Goal: Information Seeking & Learning: Learn about a topic

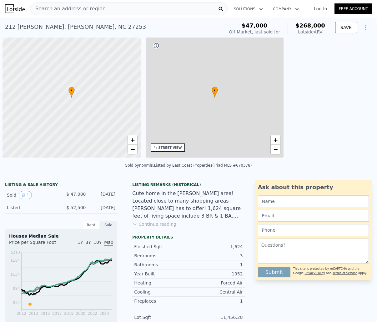
scroll to position [0, 3]
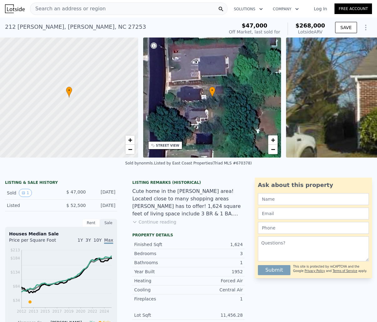
click at [43, 6] on span "Search an address or region" at bounding box center [67, 9] width 75 height 8
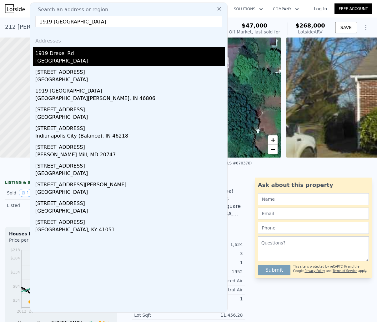
type input "1919 [GEOGRAPHIC_DATA]"
click at [43, 56] on div "1919 Drexel Rd" at bounding box center [130, 52] width 190 height 10
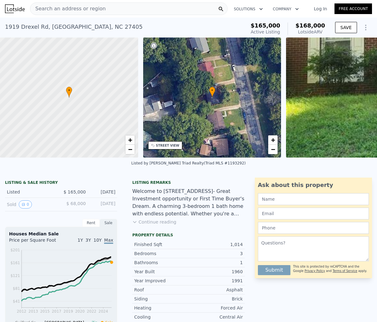
scroll to position [0, 3]
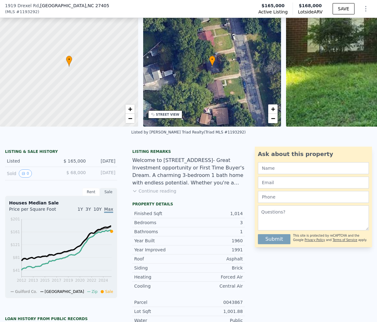
click at [162, 192] on button "Continue reading" at bounding box center [154, 191] width 44 height 6
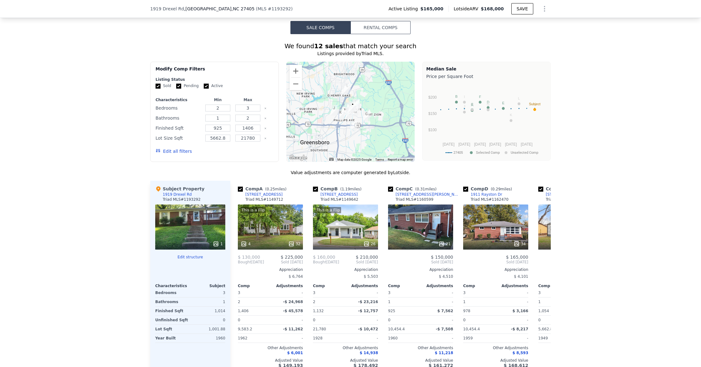
scroll to position [699, 0]
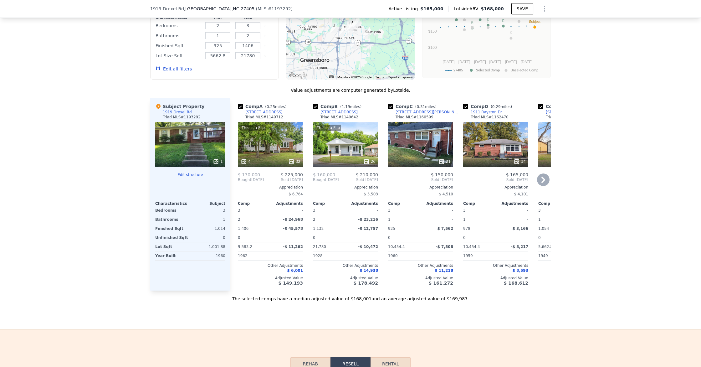
click at [292, 159] on icon at bounding box center [291, 161] width 4 height 4
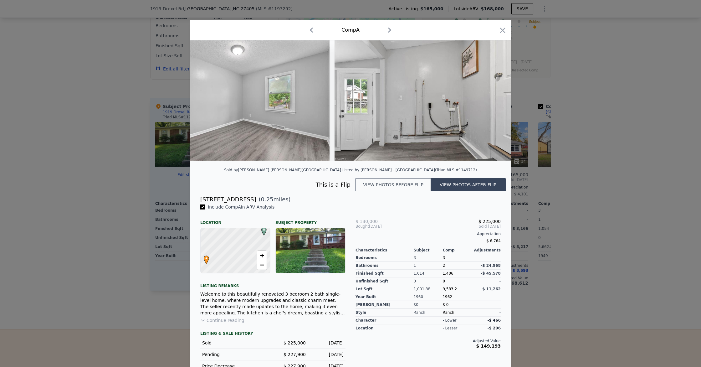
scroll to position [0, 4364]
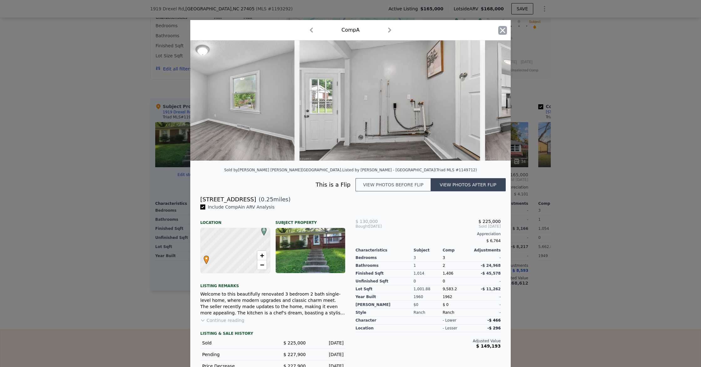
click at [377, 30] on icon "button" at bounding box center [502, 30] width 9 height 9
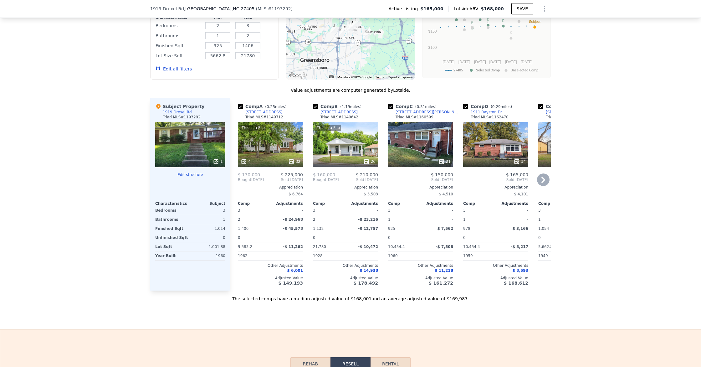
click at [365, 158] on icon at bounding box center [366, 161] width 6 height 6
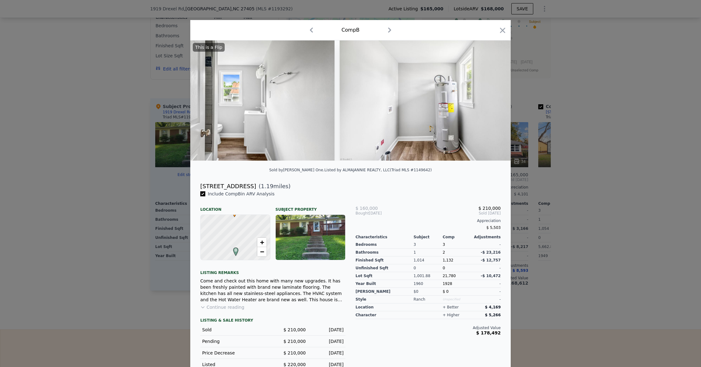
scroll to position [0, 4495]
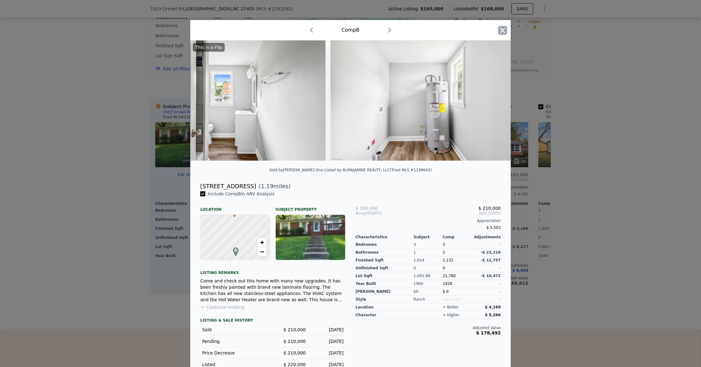
click at [377, 28] on icon "button" at bounding box center [502, 30] width 5 height 5
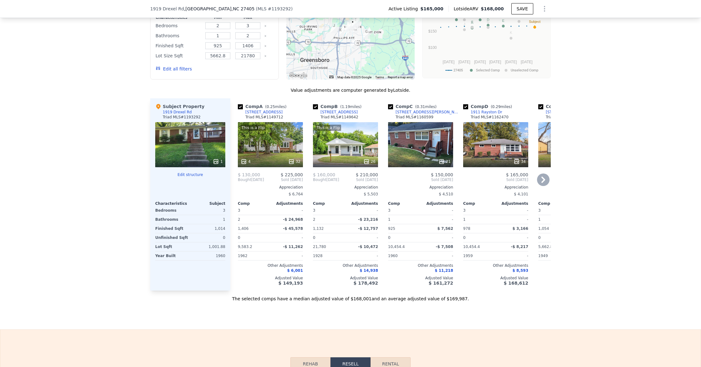
click at [377, 158] on icon at bounding box center [516, 161] width 6 height 6
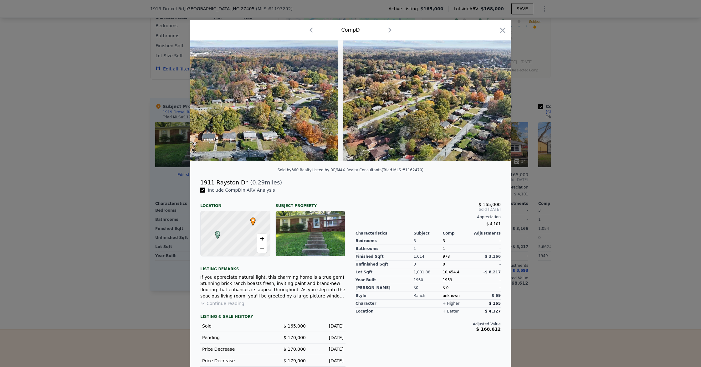
scroll to position [0, 6200]
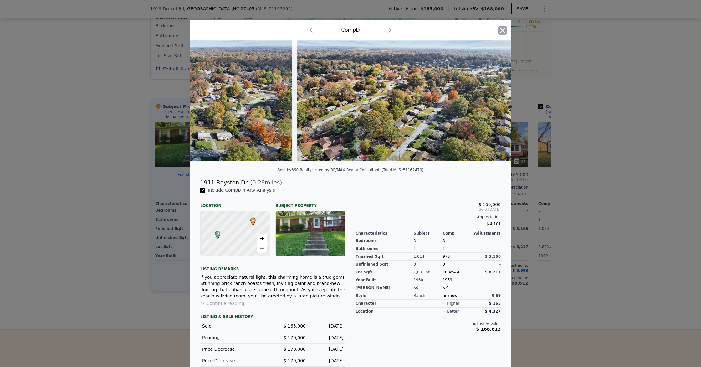
click at [377, 29] on icon "button" at bounding box center [502, 30] width 9 height 9
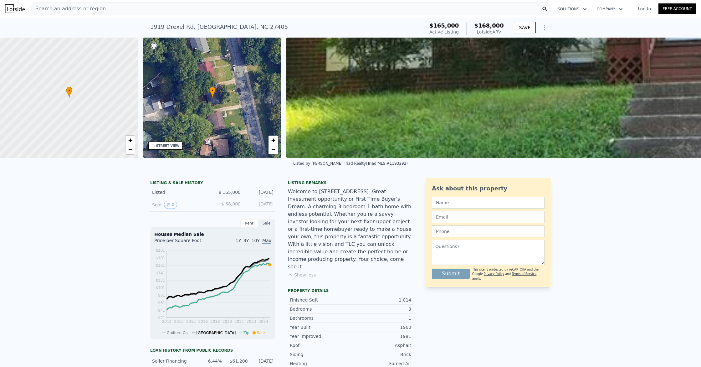
click at [82, 10] on span "Search an address or region" at bounding box center [67, 9] width 75 height 8
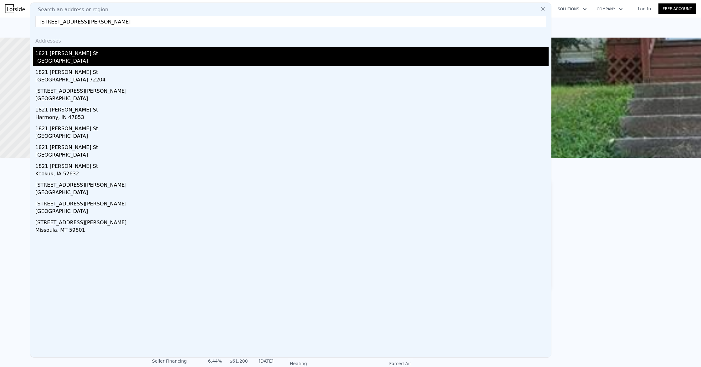
type input "[STREET_ADDRESS][PERSON_NAME]"
click at [70, 50] on div "1821 [PERSON_NAME] St" at bounding box center [291, 52] width 513 height 10
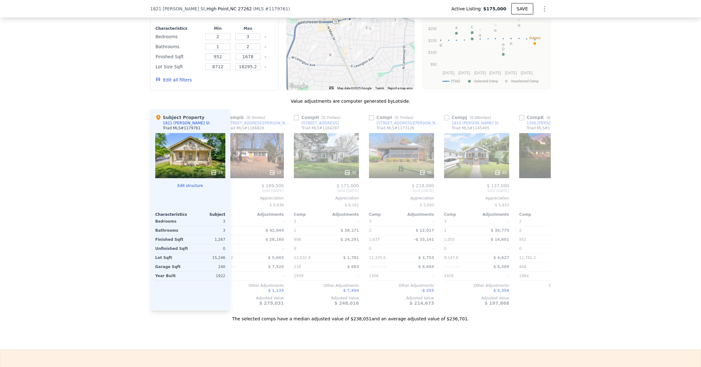
scroll to position [0, 474]
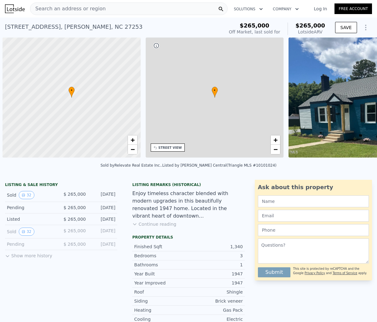
scroll to position [0, 3]
